Goal: Task Accomplishment & Management: Manage account settings

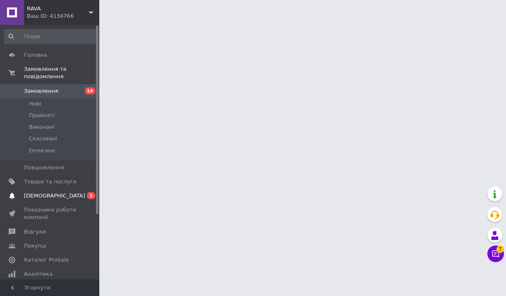
click at [73, 195] on span "[DEMOGRAPHIC_DATA]" at bounding box center [50, 195] width 53 height 7
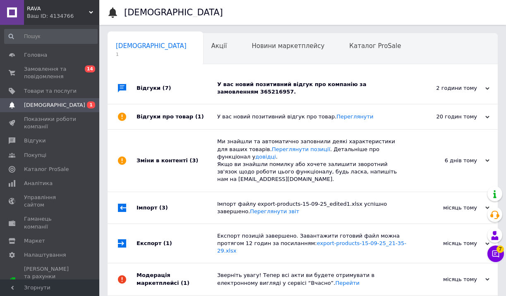
scroll to position [0, 4]
click at [265, 92] on div "У вас новий позитивний відгук про компанію за замовленням 365216957." at bounding box center [312, 88] width 190 height 15
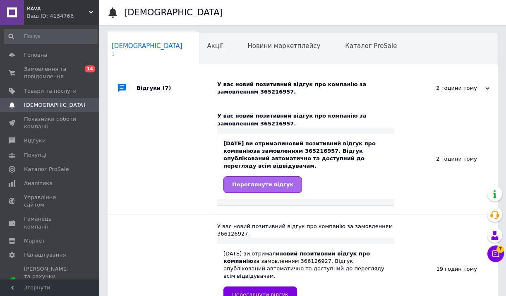
click at [246, 185] on span "Переглянути відгук" at bounding box center [262, 184] width 61 height 6
click at [41, 85] on link "Товари та послуги" at bounding box center [51, 91] width 102 height 14
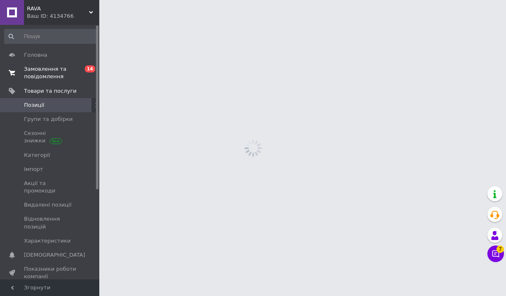
click at [42, 78] on span "Замовлення та повідомлення" at bounding box center [50, 72] width 53 height 15
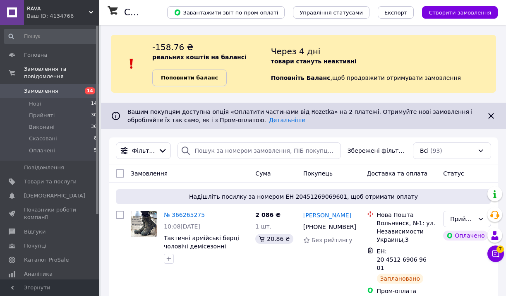
click at [201, 77] on b "Поповнити баланс" at bounding box center [189, 77] width 57 height 6
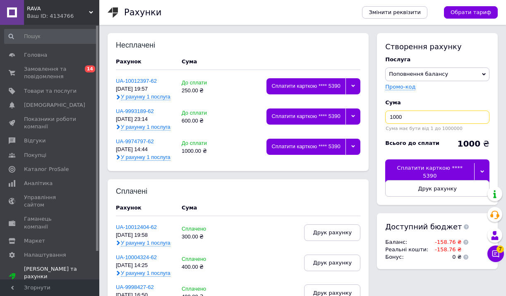
click at [409, 118] on input "1000" at bounding box center [437, 116] width 104 height 13
type input "200"
click at [479, 167] on div at bounding box center [481, 171] width 15 height 17
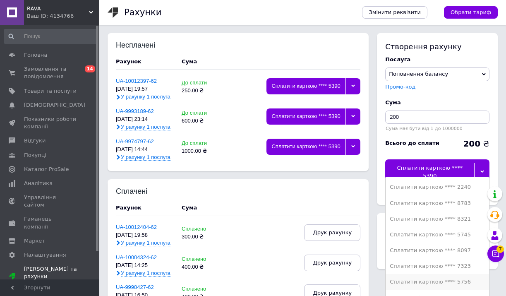
click at [448, 281] on div "Сплатити карткою **** 5756" at bounding box center [437, 281] width 95 height 7
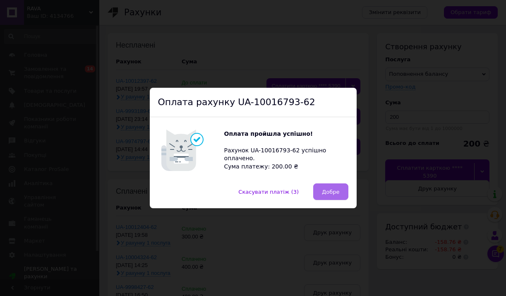
click at [336, 185] on button "Добре" at bounding box center [330, 191] width 35 height 17
